Goal: Task Accomplishment & Management: Manage account settings

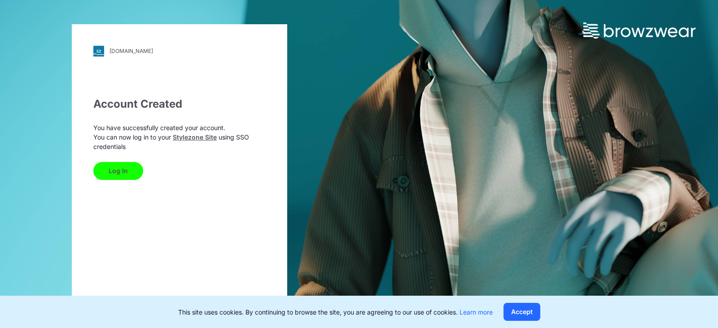
click at [122, 167] on button "Log In" at bounding box center [118, 171] width 50 height 18
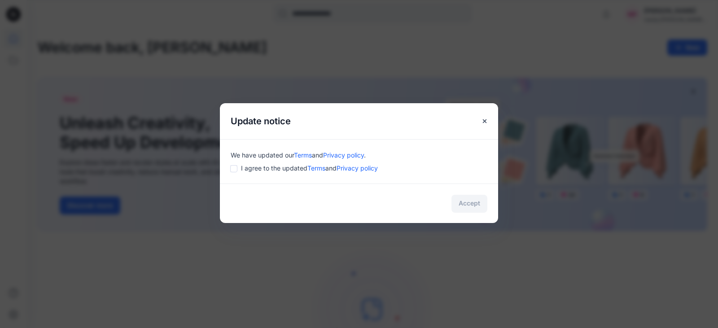
click at [240, 171] on div "I agree to the updated Terms and Privacy policy" at bounding box center [359, 167] width 257 height 9
click at [478, 206] on button "Accept" at bounding box center [469, 204] width 36 height 18
